Goal: Check status

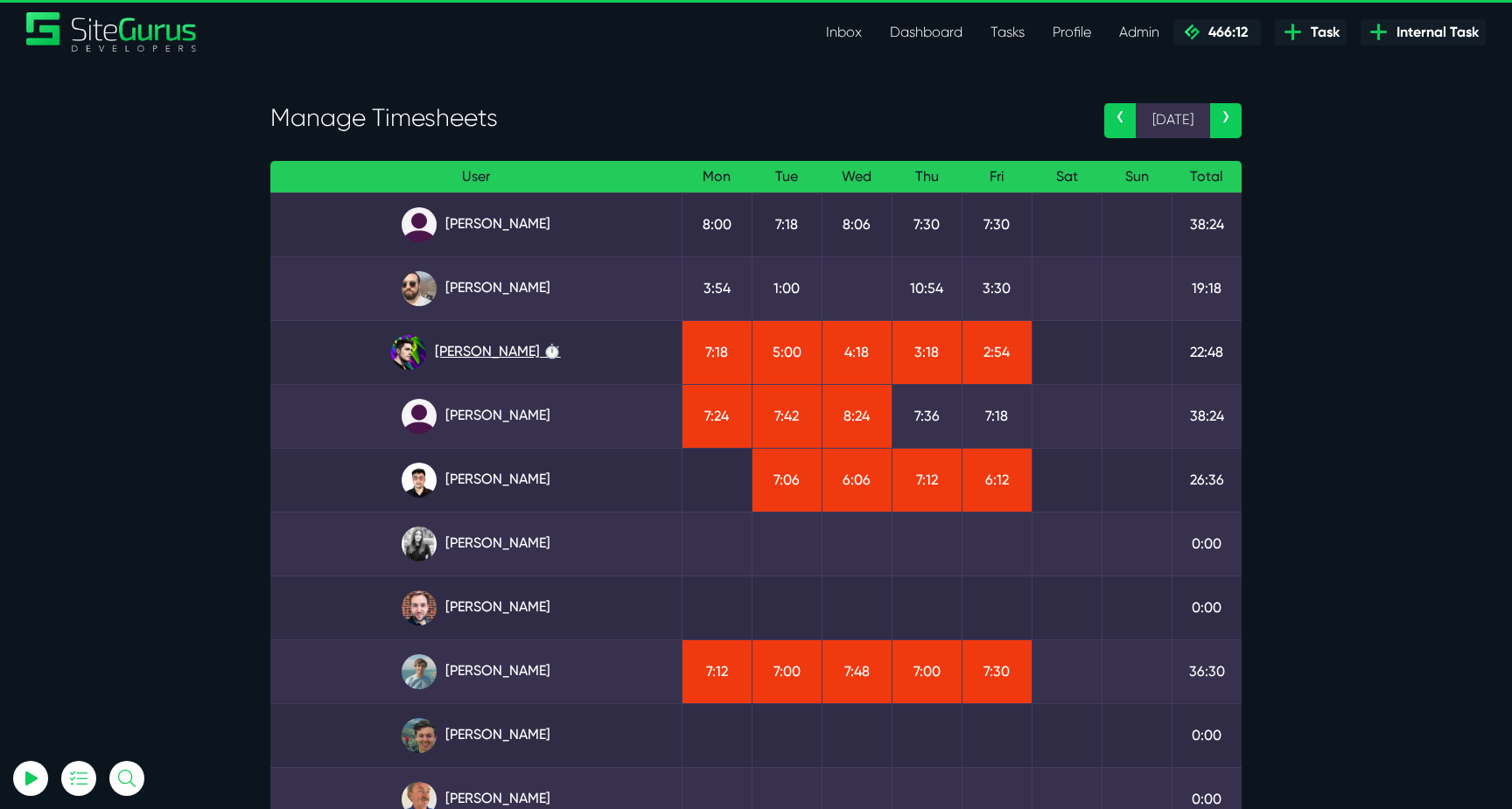
type input "[EMAIL_ADDRESS][DOMAIN_NAME]"
click at [509, 352] on link "[PERSON_NAME] ⏱️" at bounding box center [476, 352] width 384 height 35
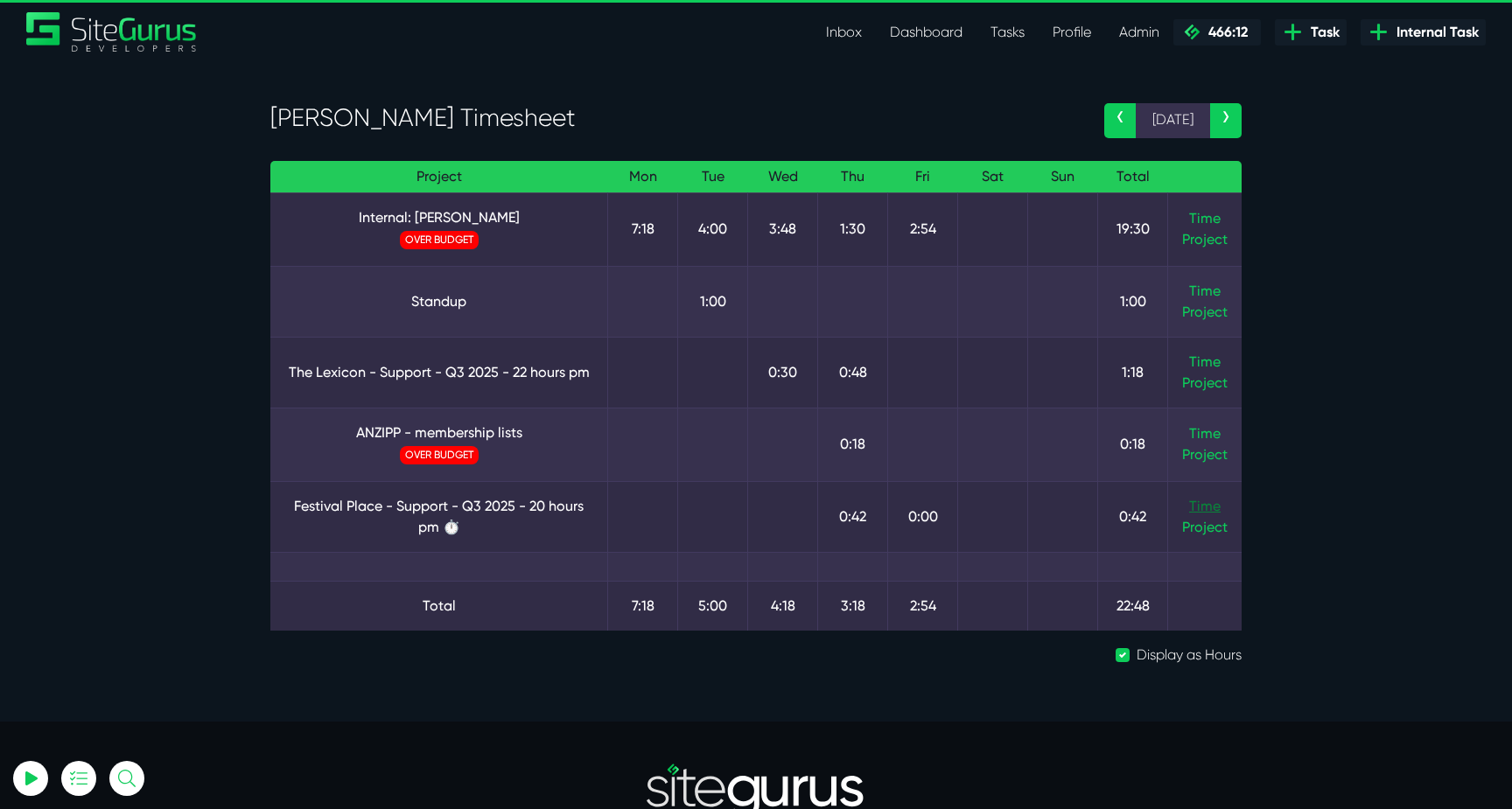
click at [1207, 513] on link "Time" at bounding box center [1205, 506] width 31 height 17
